Goal: Task Accomplishment & Management: Use online tool/utility

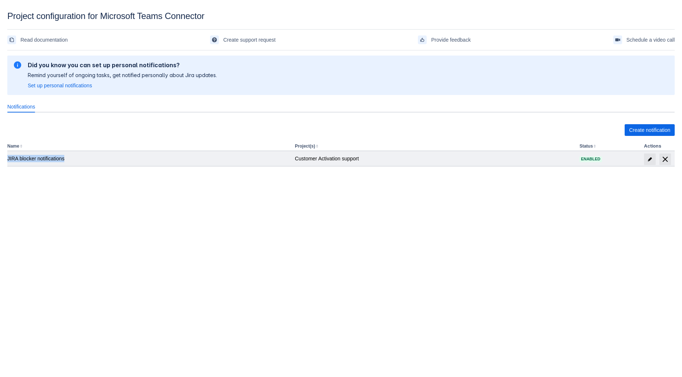
drag, startPoint x: 66, startPoint y: 158, endPoint x: 7, endPoint y: 161, distance: 58.9
click at [7, 161] on div "JIRA blocker notifications" at bounding box center [148, 158] width 282 height 7
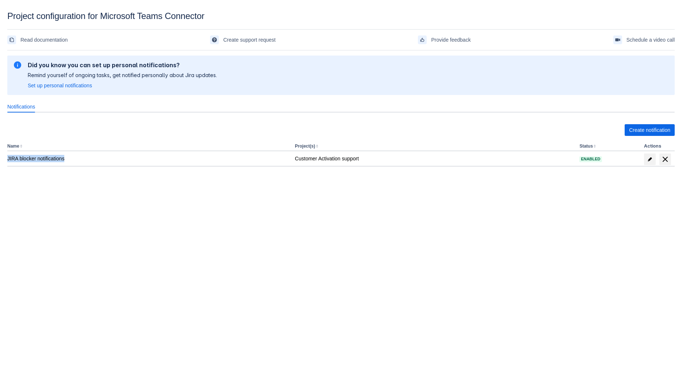
copy div "JIRA blocker notifications"
click at [193, 209] on body "Project configuration for Microsoft Teams Connector Read documentation Create s…" at bounding box center [341, 199] width 682 height 377
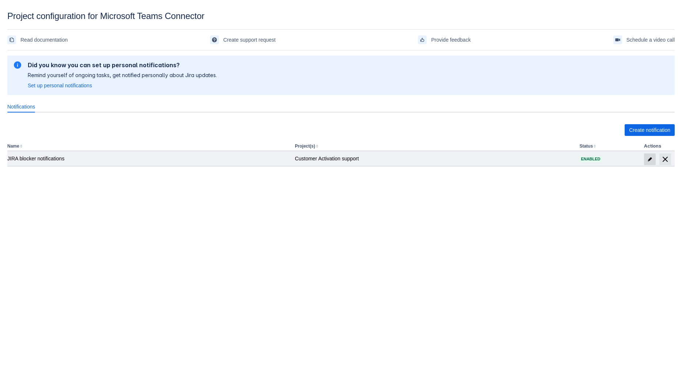
click at [648, 159] on span "edit" at bounding box center [650, 159] width 6 height 6
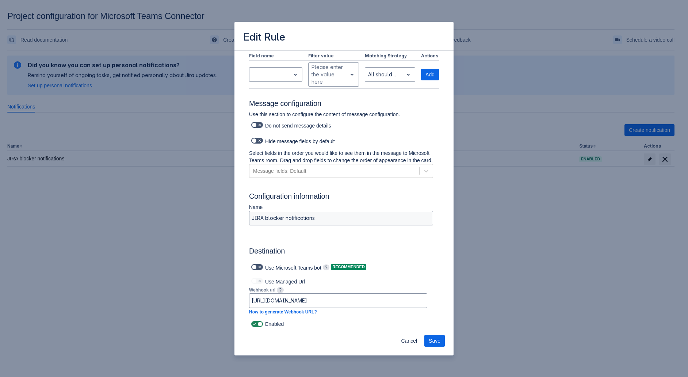
scroll to position [262, 0]
click at [358, 299] on input "[URL][DOMAIN_NAME]" at bounding box center [339, 300] width 178 height 13
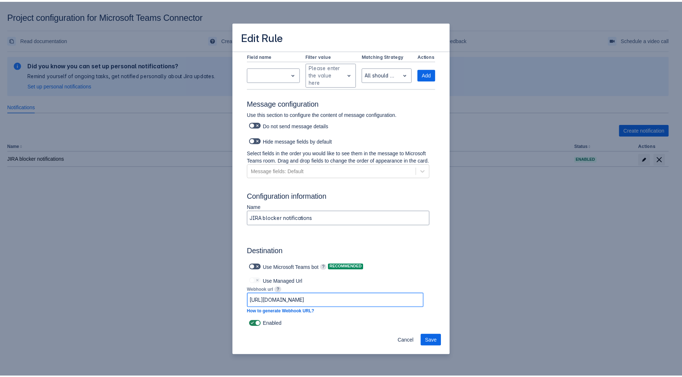
scroll to position [0, 644]
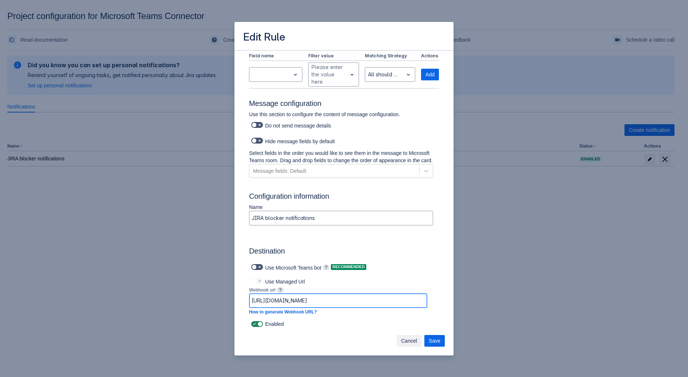
click at [414, 340] on span "Cancel" at bounding box center [409, 341] width 16 height 12
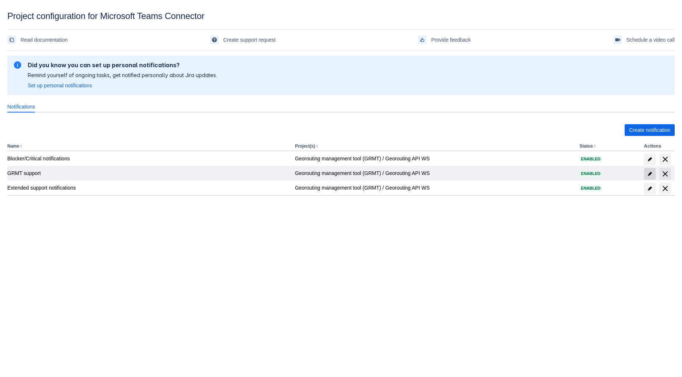
click at [651, 172] on span "edit" at bounding box center [650, 174] width 6 height 6
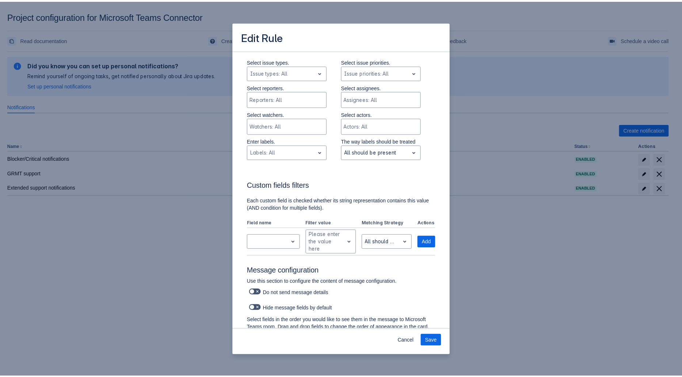
scroll to position [378, 0]
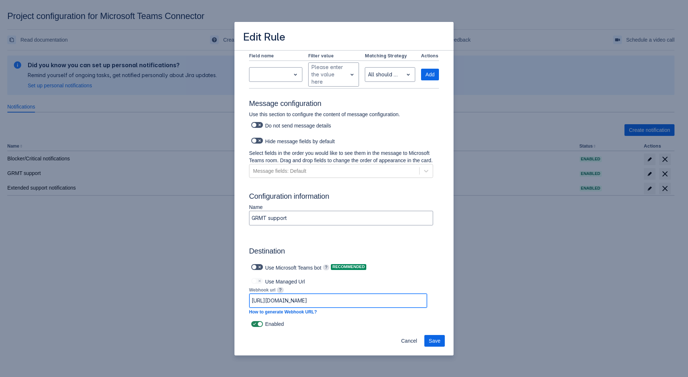
click at [414, 303] on input "https://default45e249c8de6f4184b2d7ab234d8824.dd.environment.api.powerplatform.…" at bounding box center [339, 300] width 178 height 13
click at [412, 343] on span "Cancel" at bounding box center [409, 341] width 16 height 12
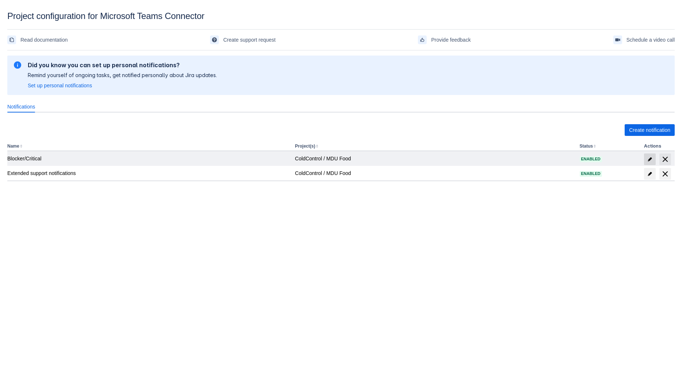
click at [653, 158] on span at bounding box center [650, 159] width 12 height 12
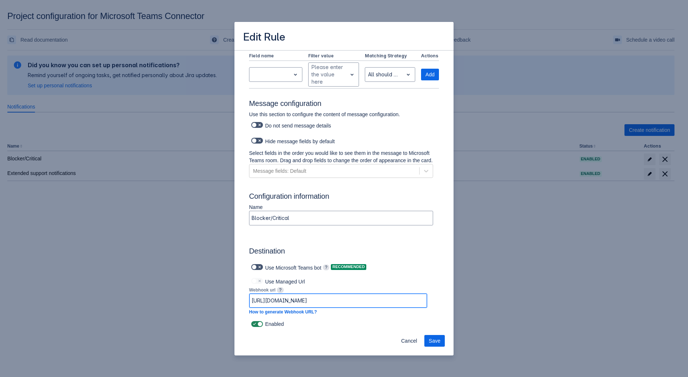
scroll to position [0, 644]
click at [305, 304] on input "[URL][DOMAIN_NAME]" at bounding box center [339, 300] width 178 height 13
click at [415, 342] on span "Cancel" at bounding box center [409, 341] width 16 height 12
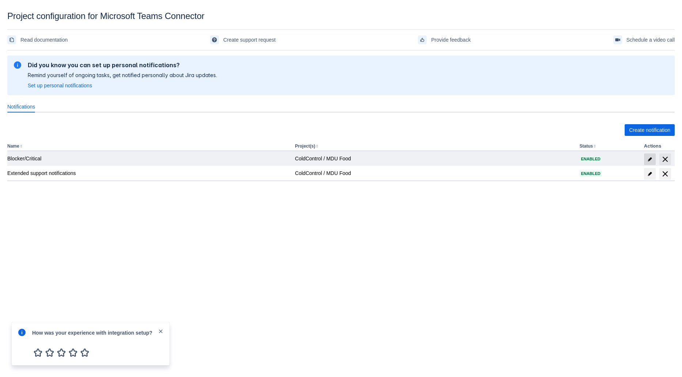
click at [649, 157] on span "edit" at bounding box center [650, 159] width 6 height 6
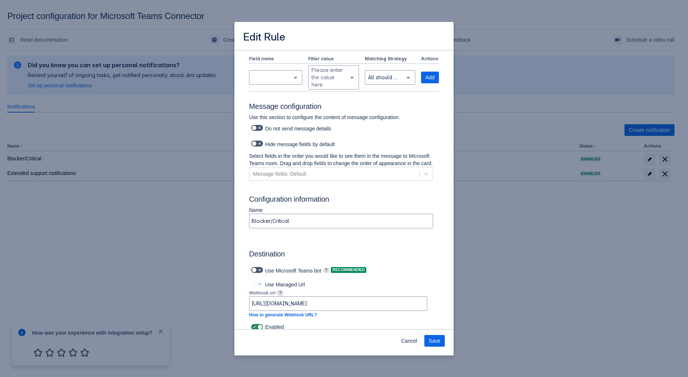
scroll to position [262, 0]
